Goal: Transaction & Acquisition: Purchase product/service

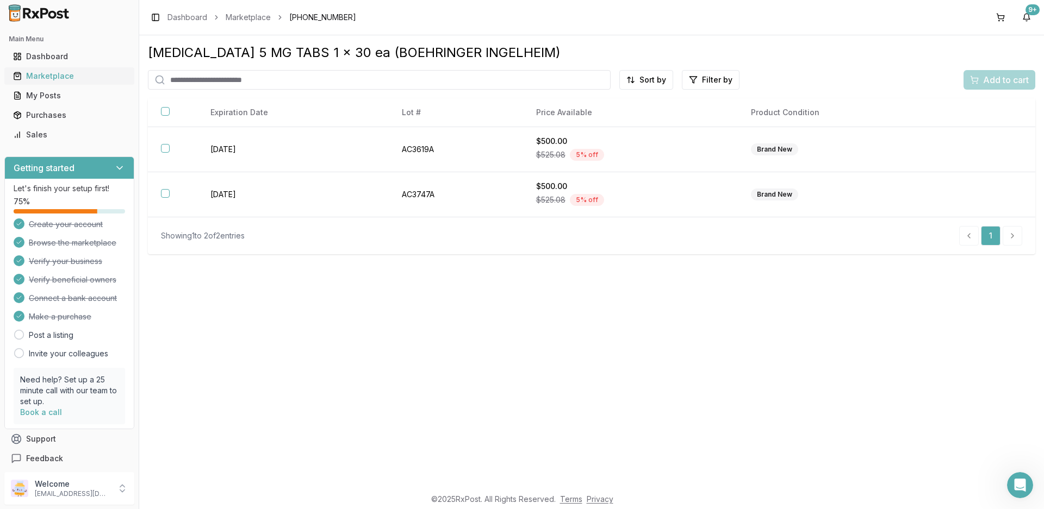
click at [40, 74] on div "Marketplace" at bounding box center [69, 76] width 113 height 11
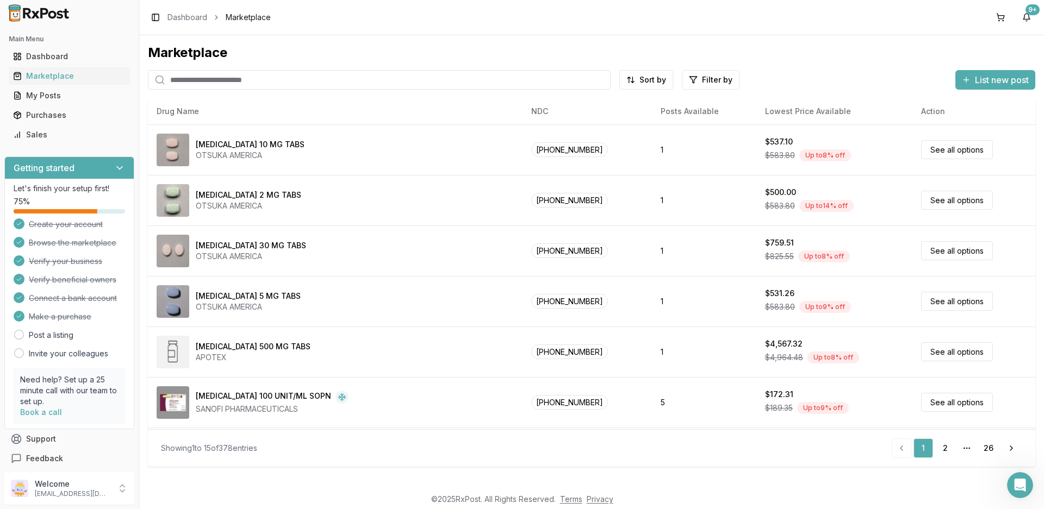
click at [220, 77] on input "search" at bounding box center [379, 80] width 463 height 20
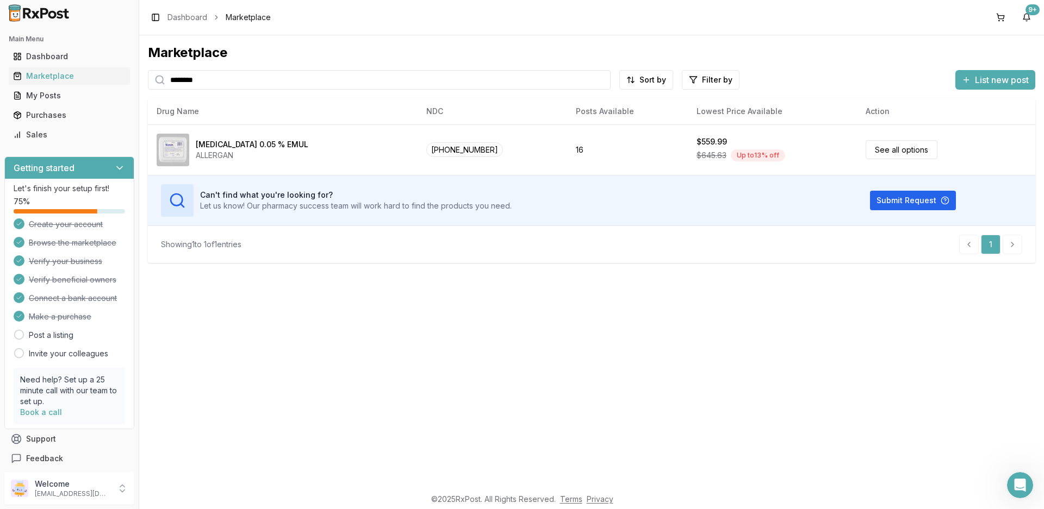
type input "********"
drag, startPoint x: 266, startPoint y: 79, endPoint x: 0, endPoint y: 72, distance: 266.0
click at [0, 72] on div "Main Menu Dashboard Marketplace My Posts Purchases Sales Getting started Let's …" at bounding box center [522, 254] width 1044 height 509
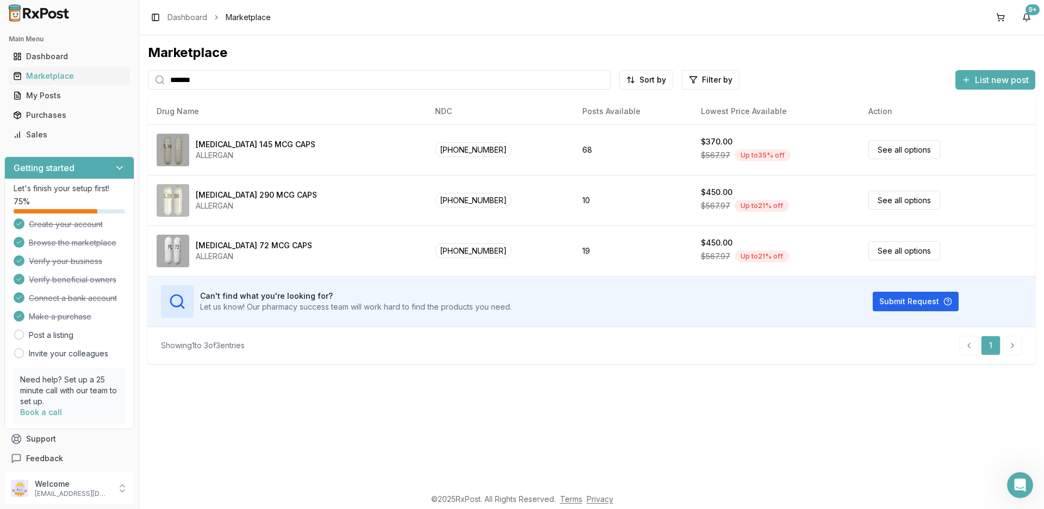
type input "*******"
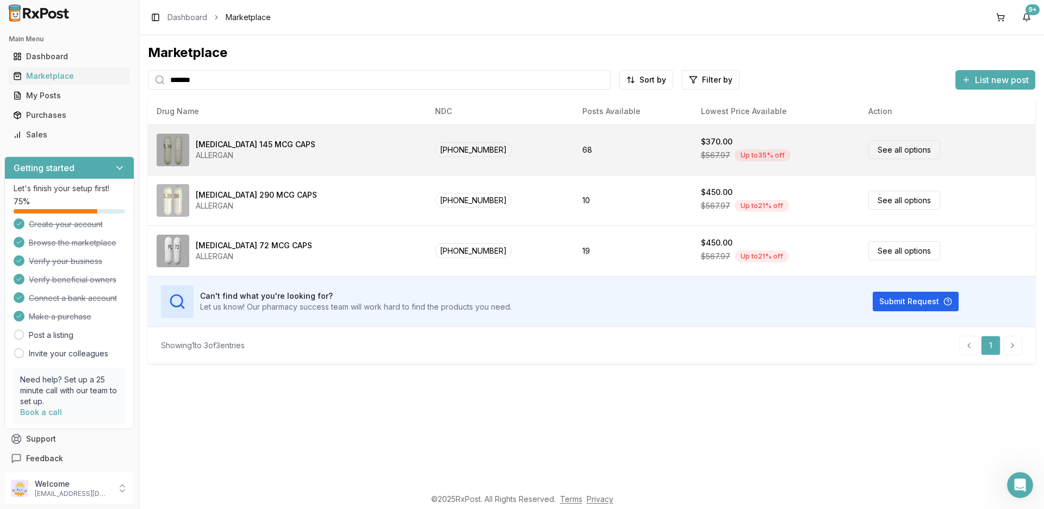
click at [260, 157] on div "ALLERGAN" at bounding box center [256, 155] width 120 height 11
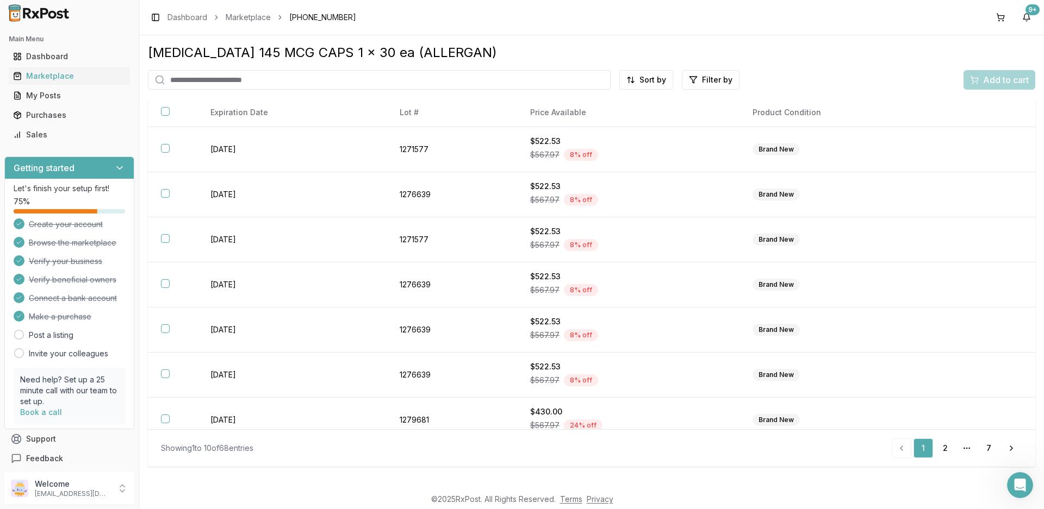
click at [653, 84] on html "Main Menu Dashboard Marketplace My Posts Purchases Sales Getting started Let's …" at bounding box center [522, 254] width 1044 height 509
click at [608, 121] on div "Price (Low to High)" at bounding box center [618, 120] width 103 height 17
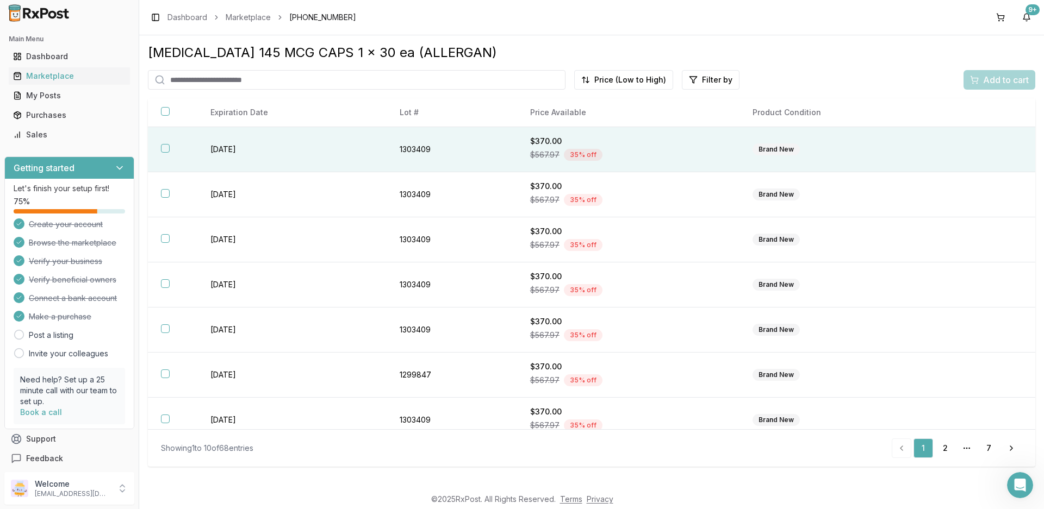
click at [236, 147] on td "[DATE]" at bounding box center [291, 149] width 189 height 45
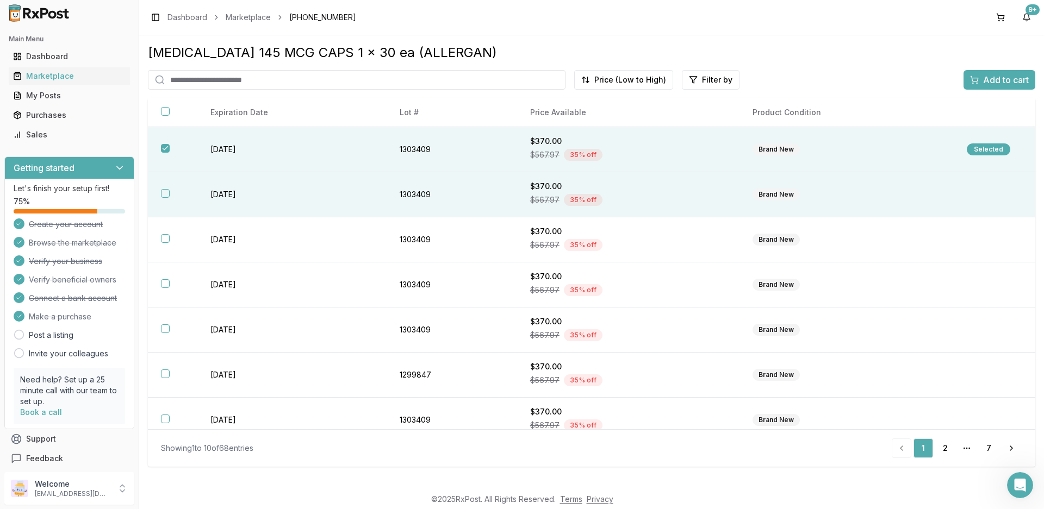
click at [216, 191] on td "[DATE]" at bounding box center [291, 194] width 189 height 45
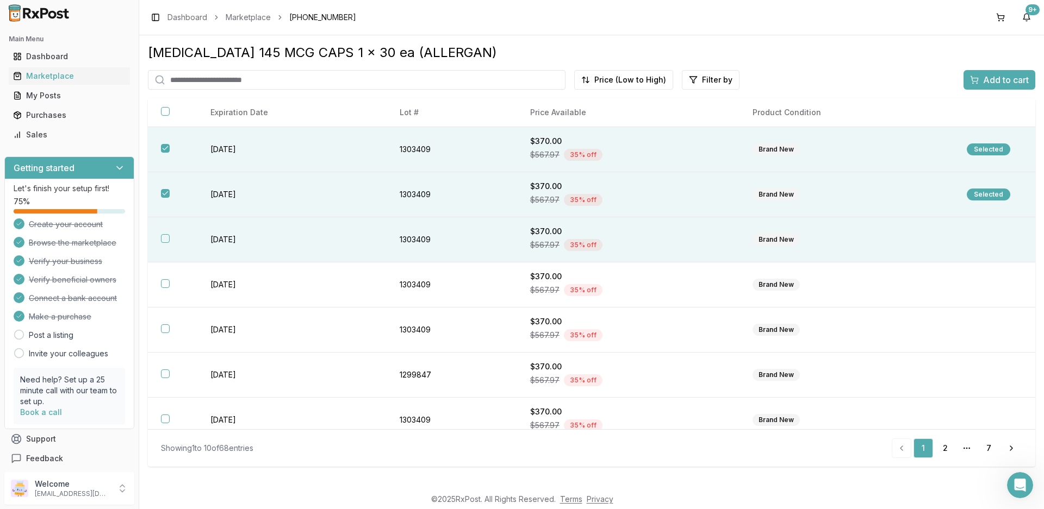
click at [216, 244] on td "[DATE]" at bounding box center [291, 239] width 189 height 45
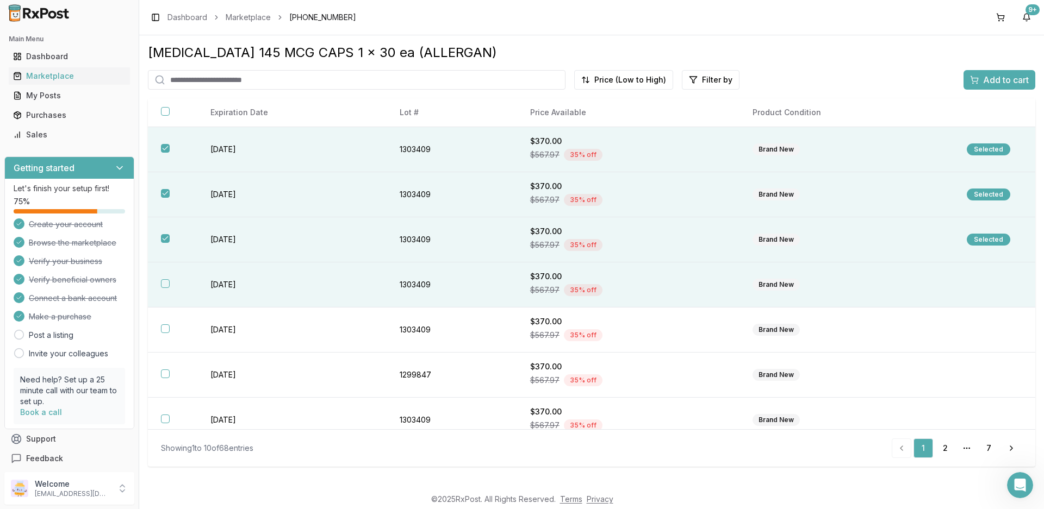
click at [223, 283] on td "[DATE]" at bounding box center [291, 285] width 189 height 45
click at [979, 84] on div "Add to cart" at bounding box center [999, 79] width 59 height 13
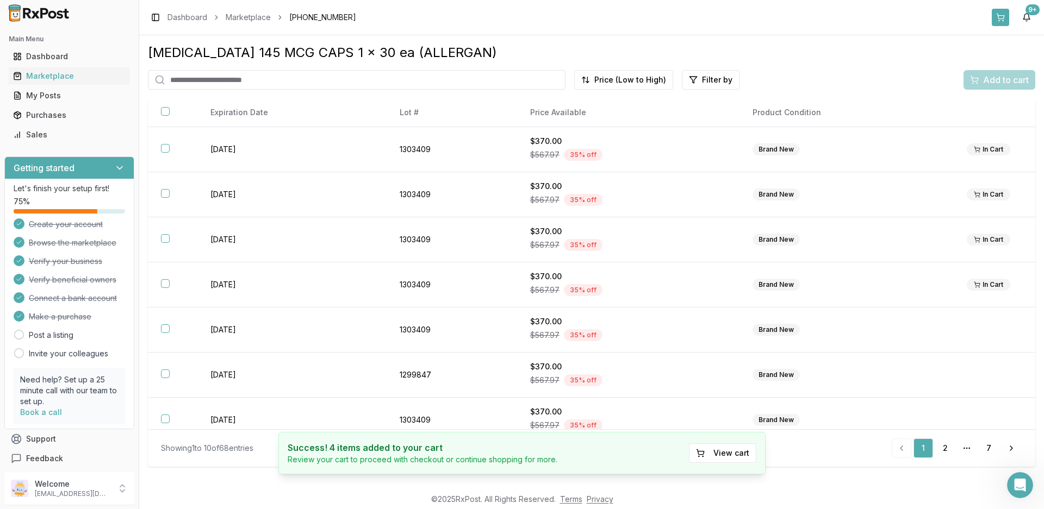
click at [1001, 17] on button at bounding box center [1000, 17] width 17 height 17
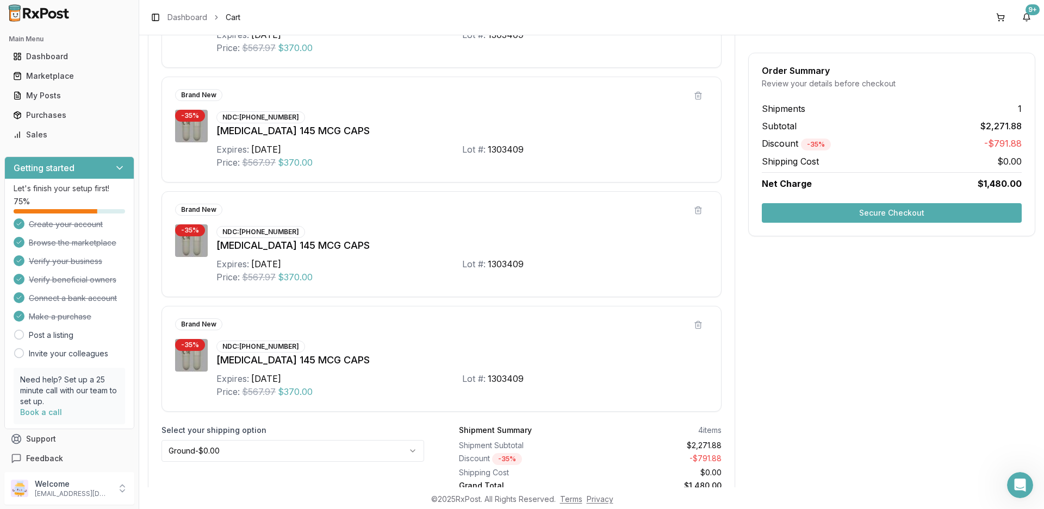
scroll to position [374, 0]
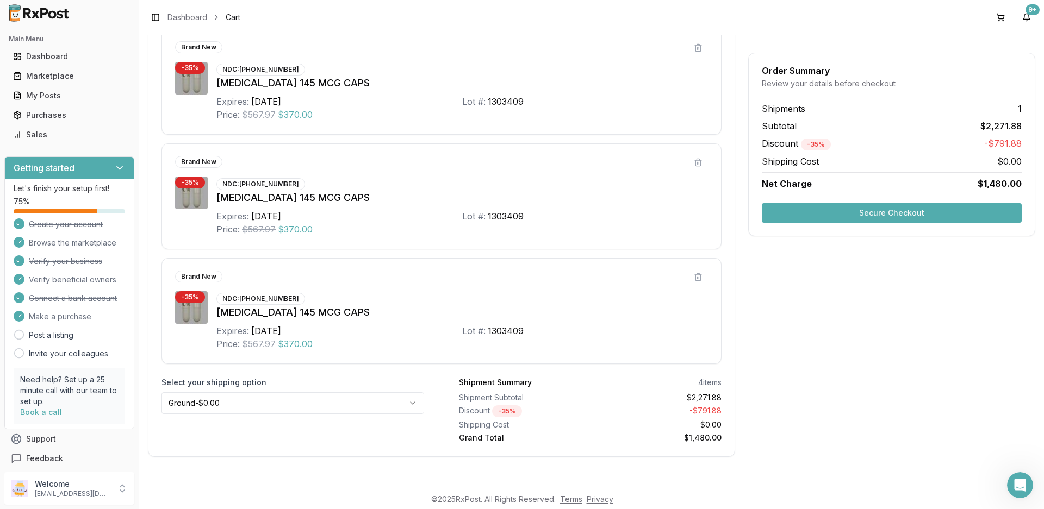
click at [918, 213] on button "Secure Checkout" at bounding box center [892, 213] width 260 height 20
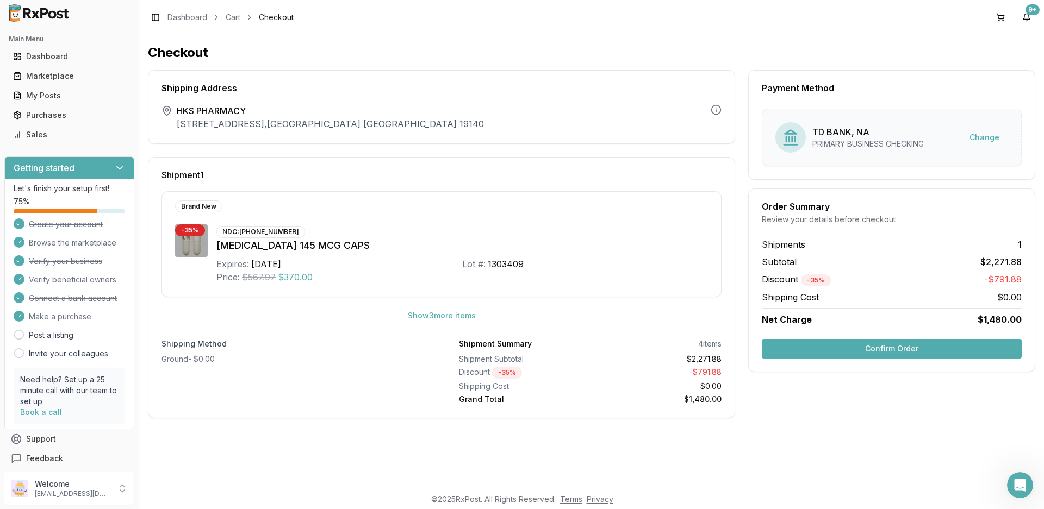
click at [868, 351] on button "Confirm Order" at bounding box center [892, 349] width 260 height 20
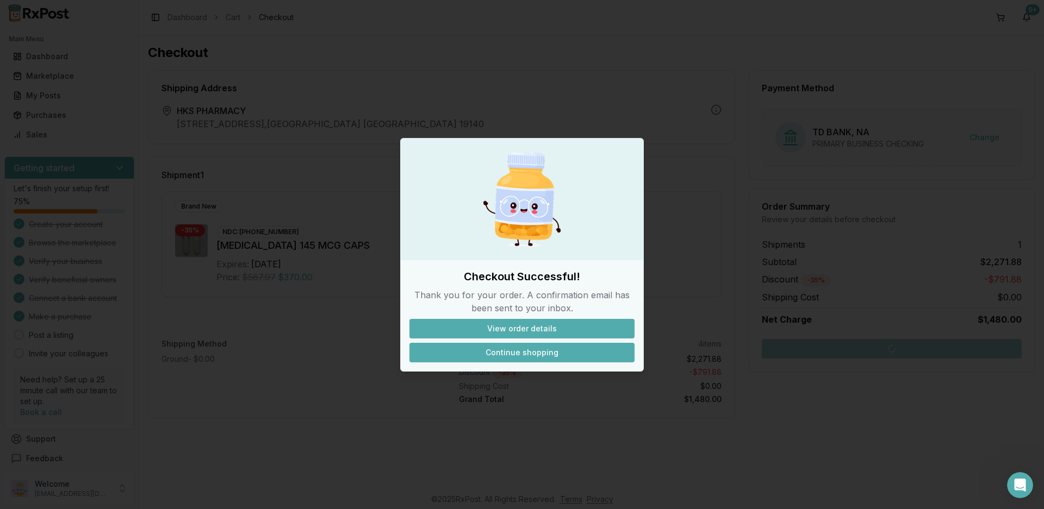
click at [545, 358] on button "Continue shopping" at bounding box center [521, 353] width 225 height 20
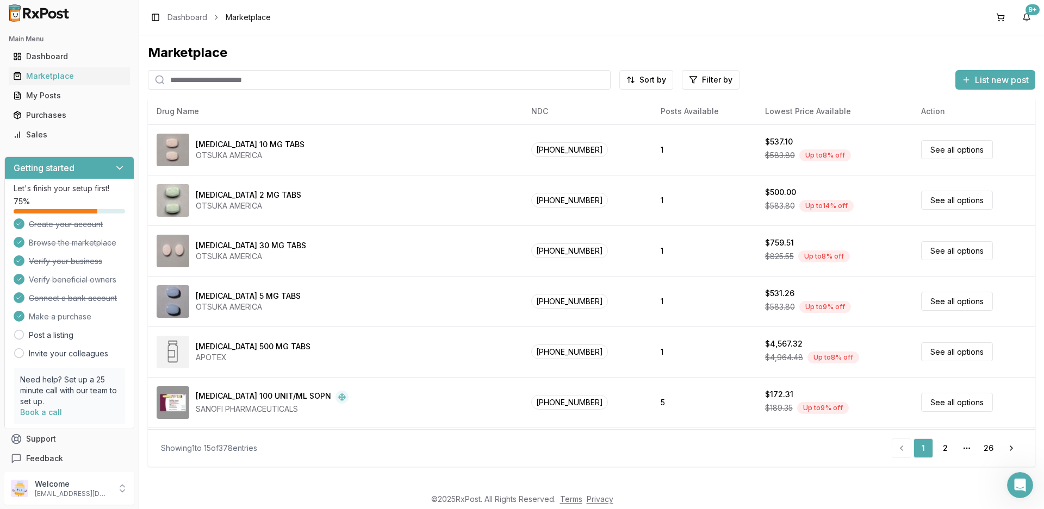
click at [499, 73] on input "search" at bounding box center [379, 80] width 463 height 20
type input "*********"
